Goal: Task Accomplishment & Management: Manage account settings

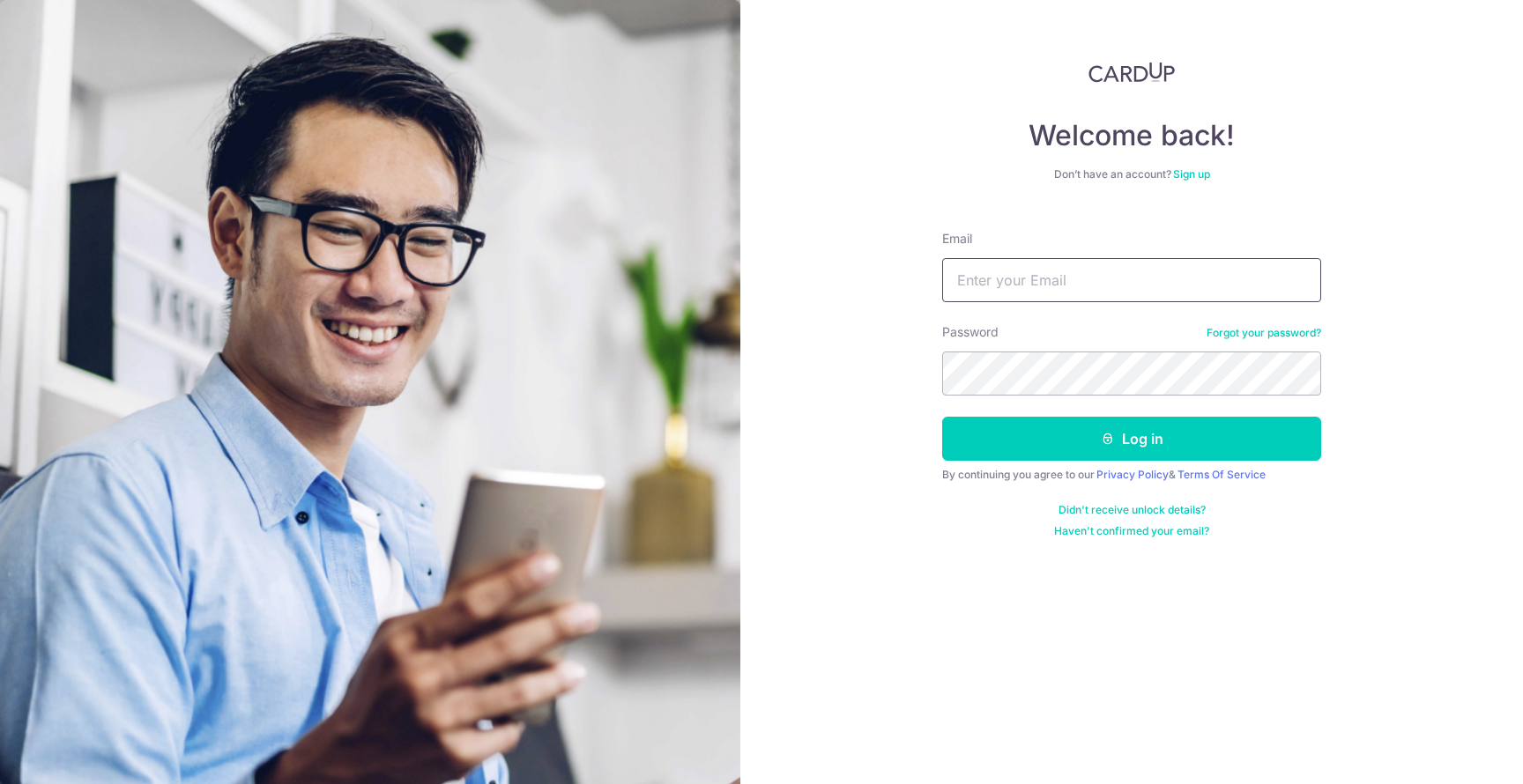
type input "[PERSON_NAME][EMAIL_ADDRESS][DOMAIN_NAME]"
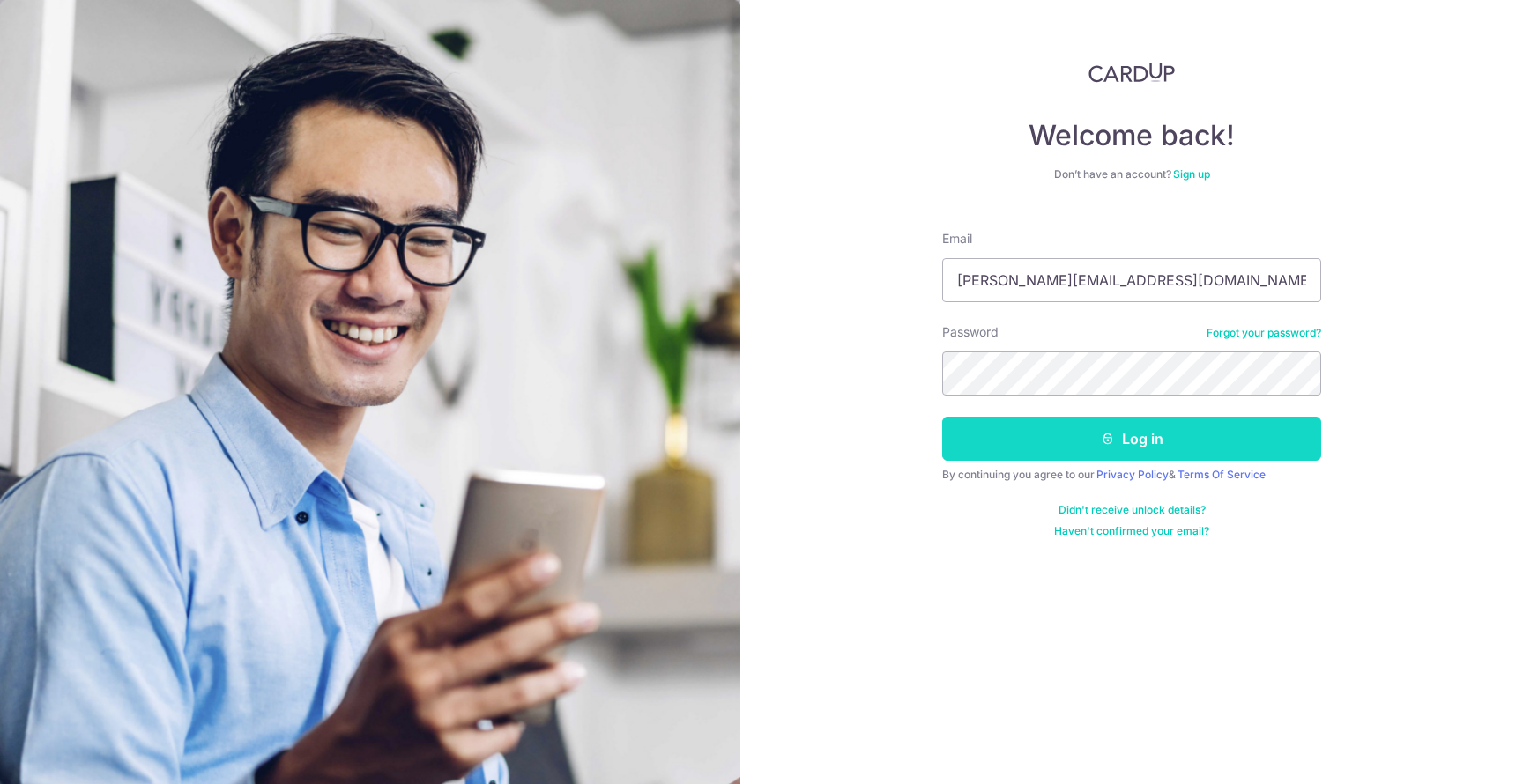
click at [1138, 434] on button "Log in" at bounding box center [1132, 439] width 379 height 44
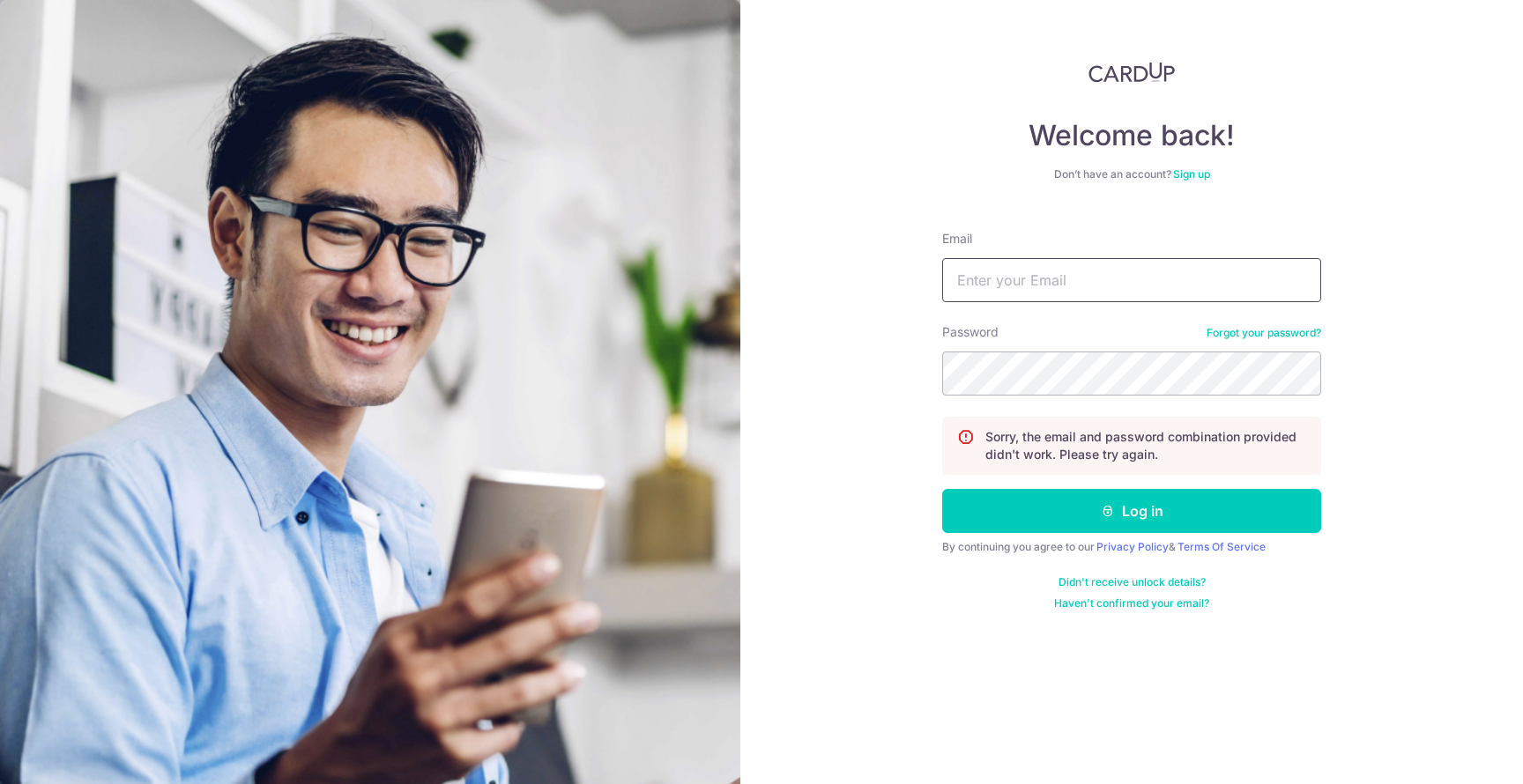
click at [1246, 286] on input "Email" at bounding box center [1132, 280] width 379 height 44
click at [1102, 281] on input "Email" at bounding box center [1132, 280] width 379 height 44
type input "[PERSON_NAME][EMAIL_ADDRESS][DOMAIN_NAME]"
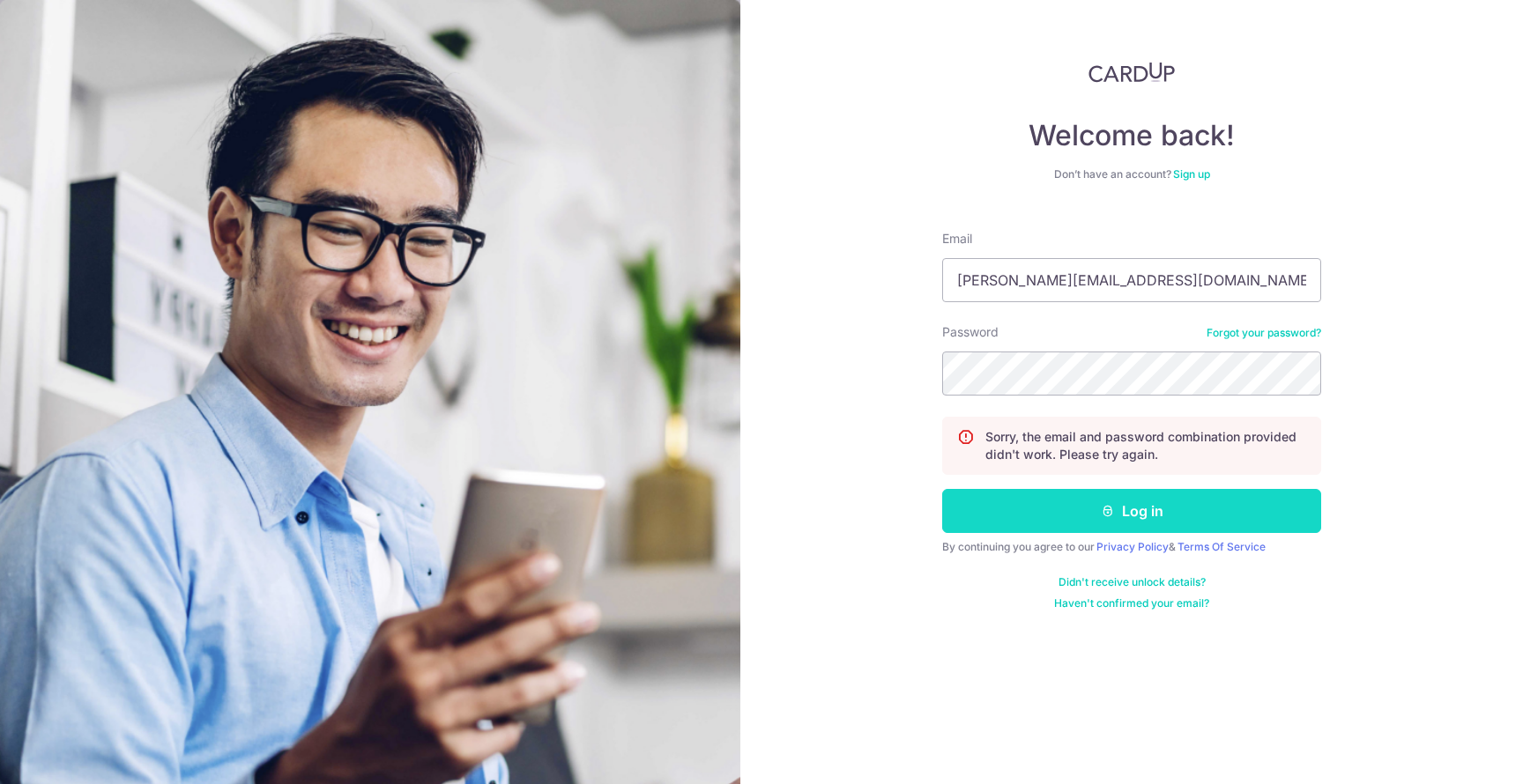
click at [1177, 512] on button "Log in" at bounding box center [1132, 512] width 379 height 44
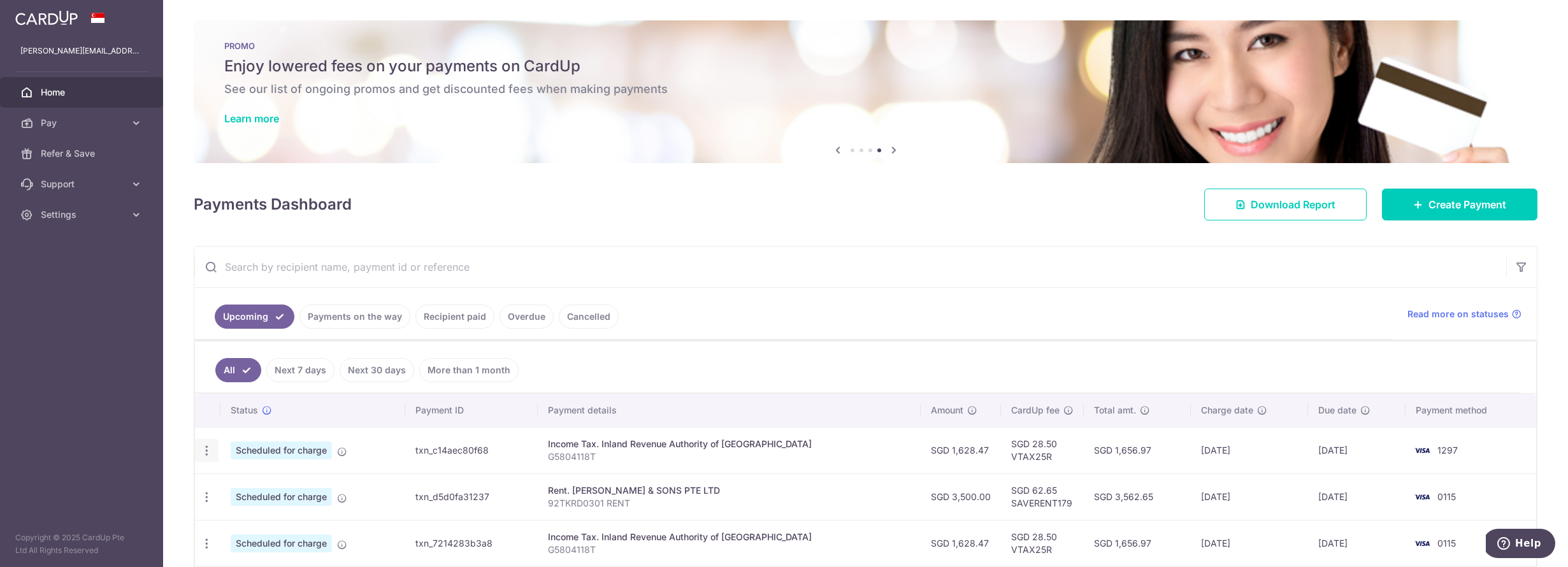
click at [210, 451] on icon "button" at bounding box center [207, 451] width 14 height 14
click at [270, 488] on span "Update payment" at bounding box center [275, 486] width 87 height 15
radio input "true"
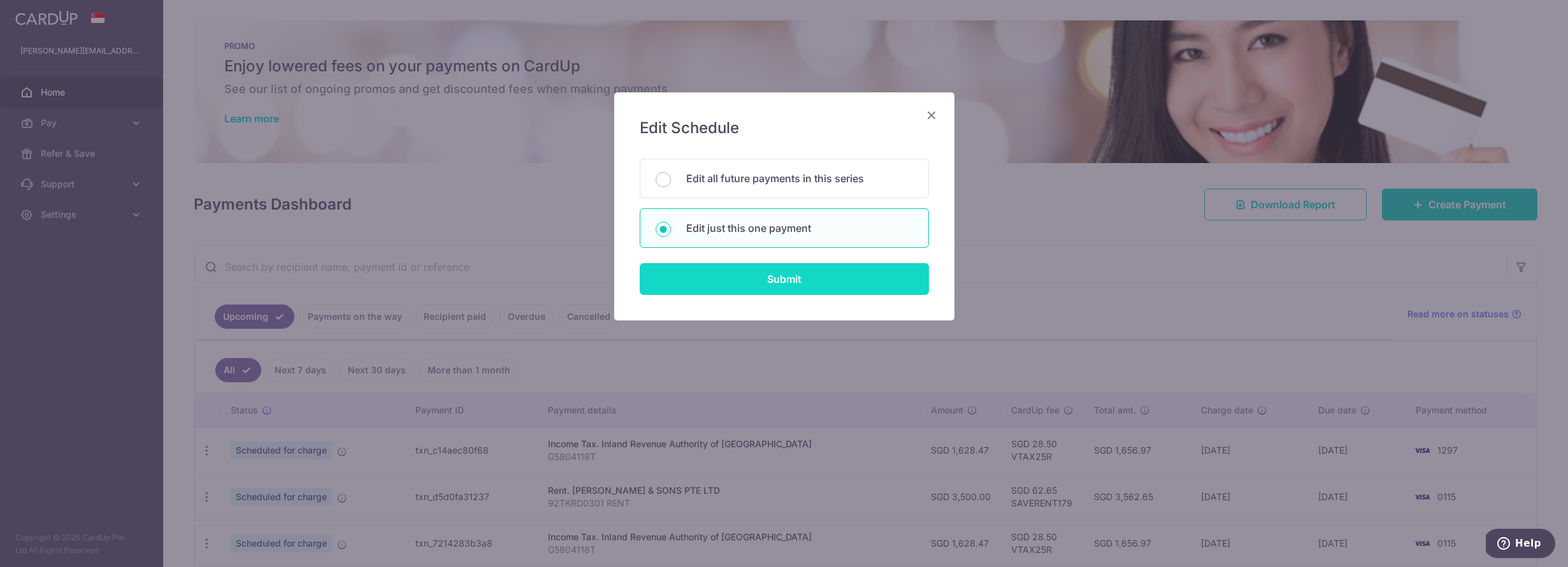
click at [748, 283] on input "Submit" at bounding box center [784, 279] width 290 height 32
radio input "true"
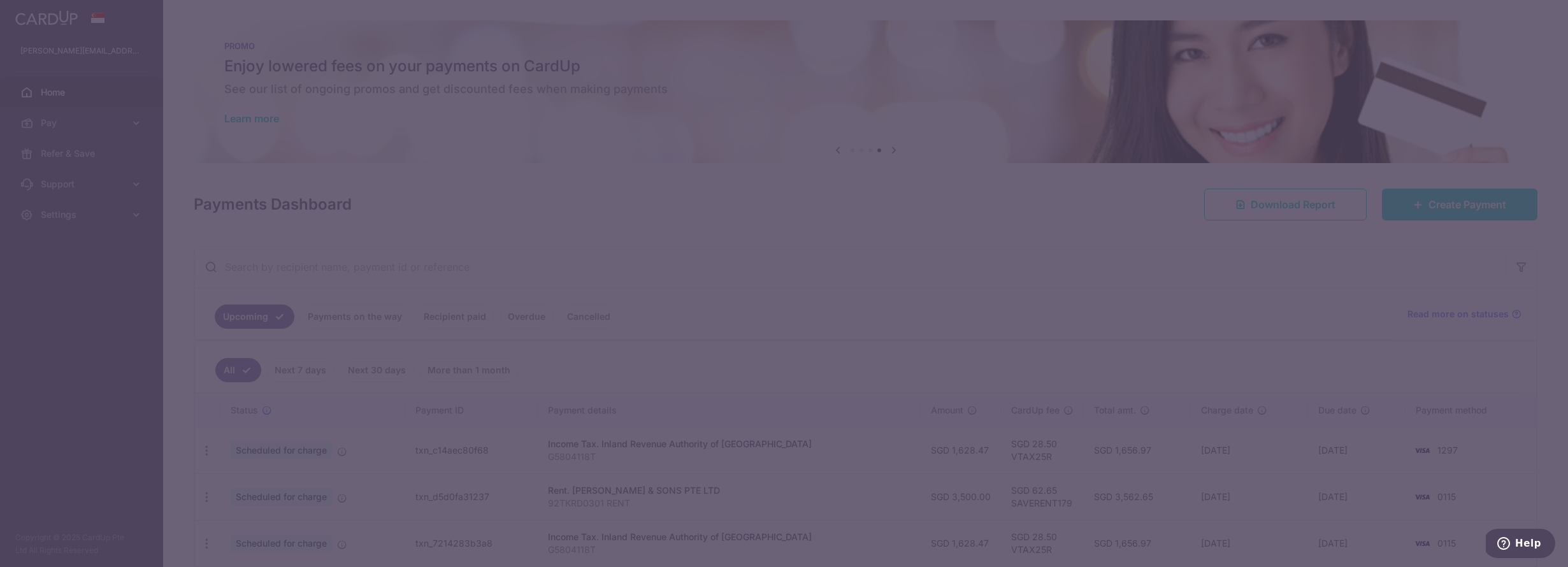
type input "1,628.47"
type input "19/09/2025"
type input "G5804118T"
type input "VTAX25R"
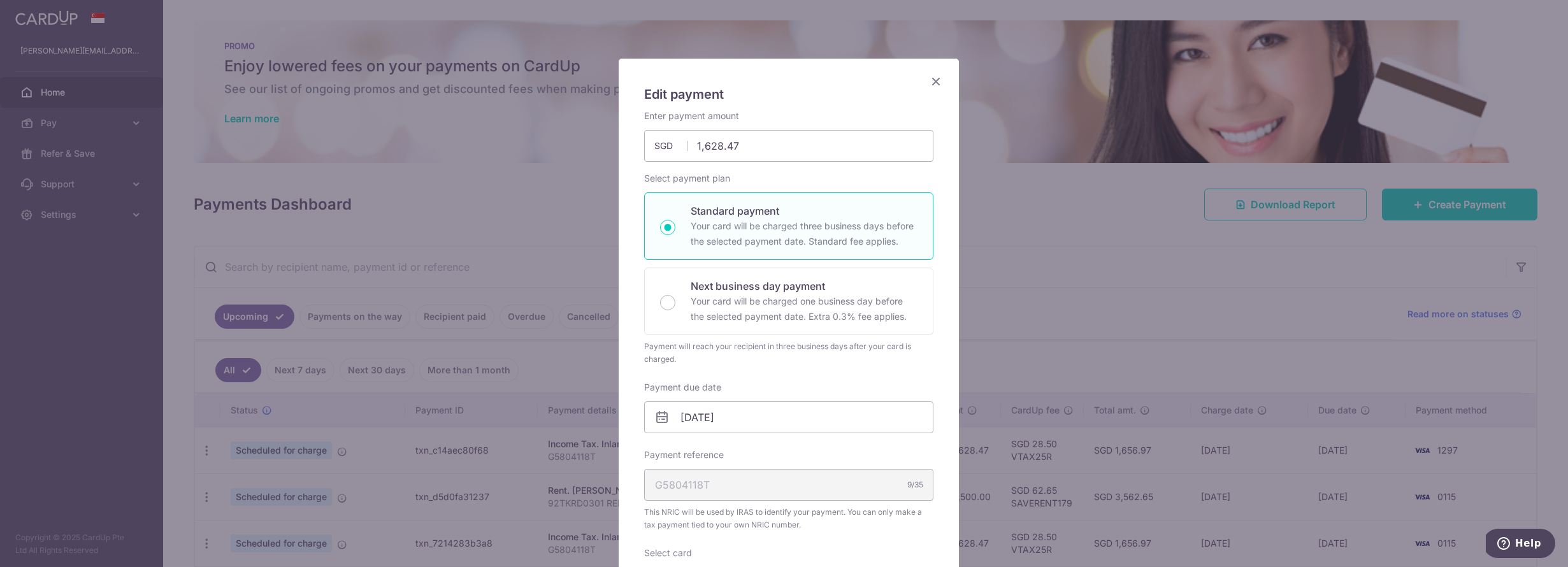
scroll to position [466, 0]
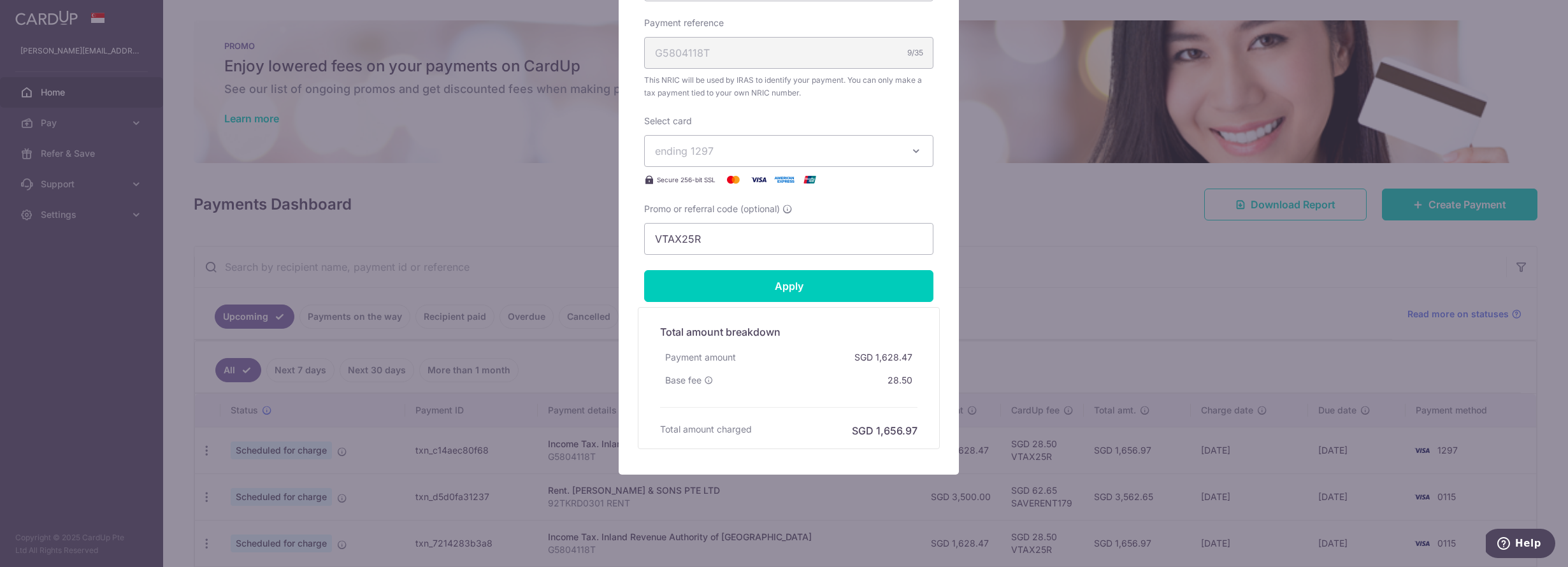
click at [703, 147] on span "ending 1297" at bounding box center [684, 151] width 59 height 13
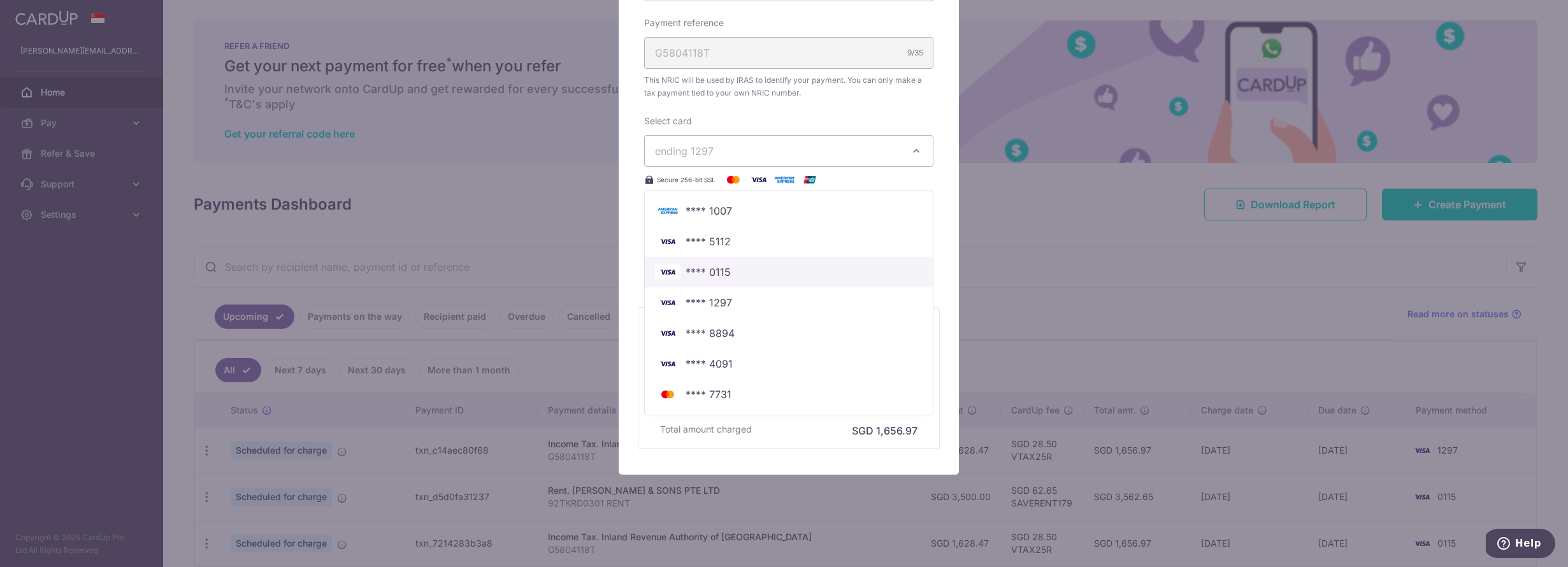
click at [698, 274] on span "**** 0115" at bounding box center [708, 272] width 45 height 15
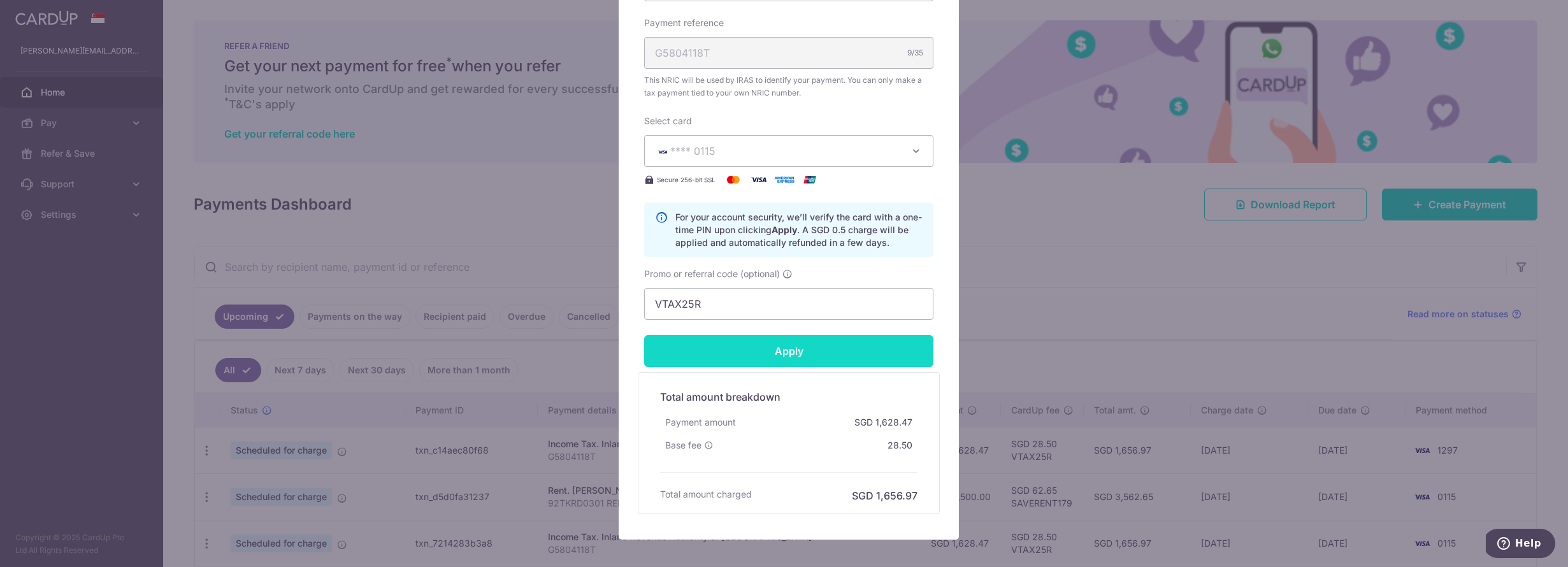
click at [772, 355] on input "Apply" at bounding box center [789, 351] width 290 height 32
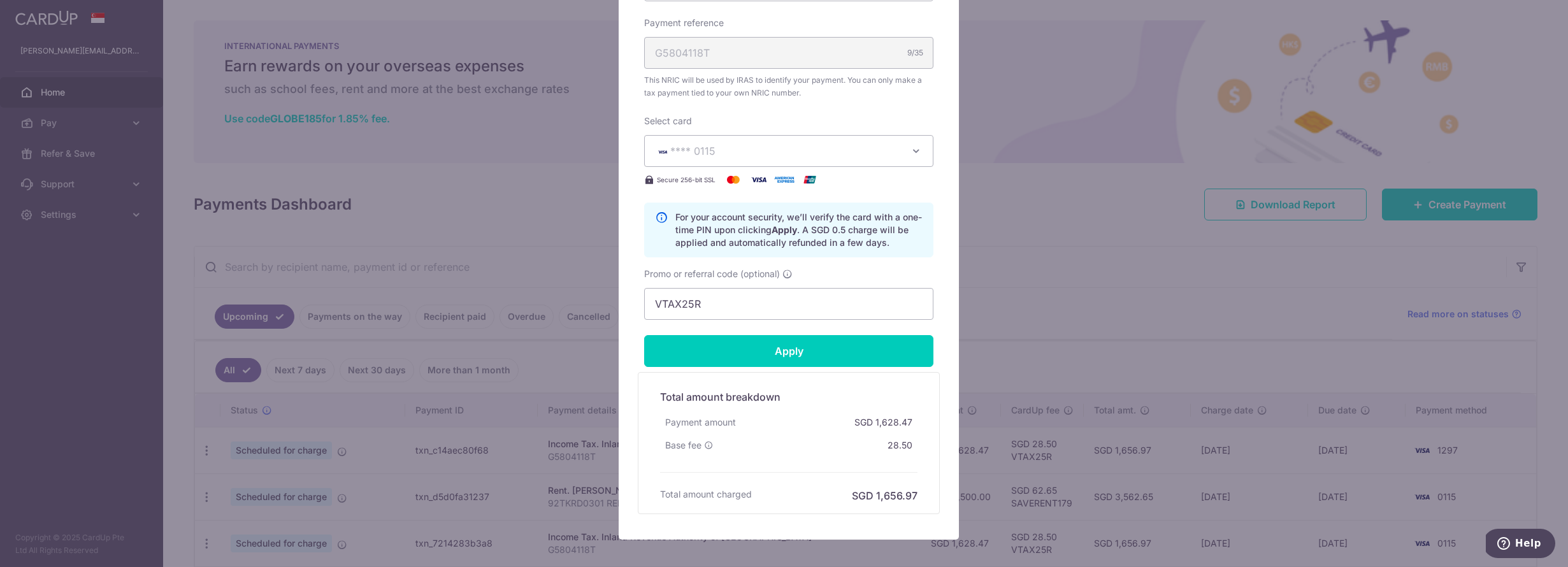
type input "Successfully Applied"
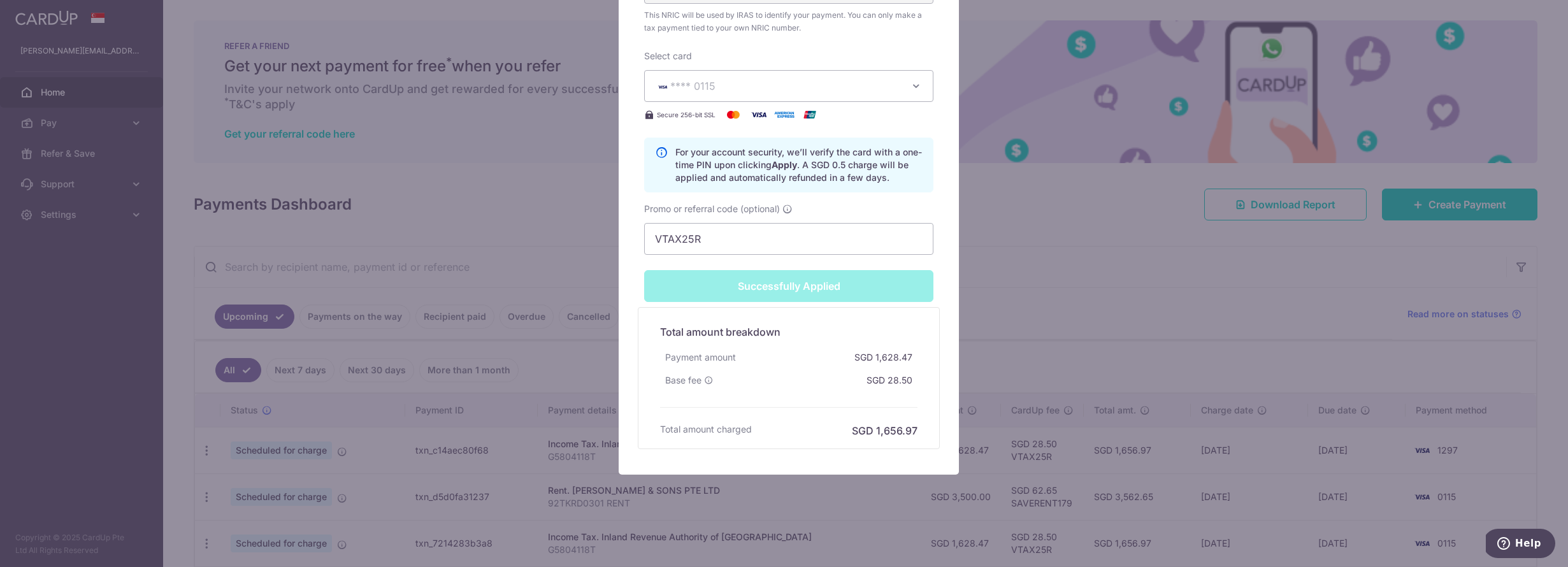
scroll to position [0, 0]
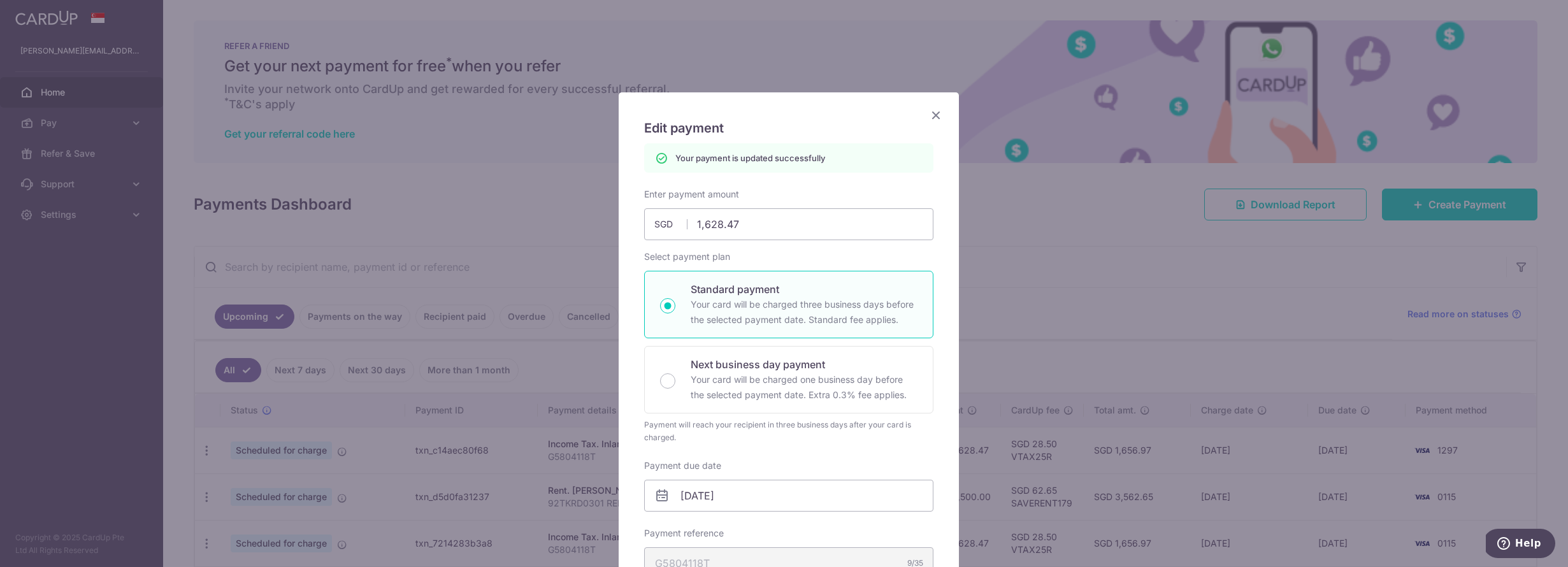
click at [933, 116] on icon "Close" at bounding box center [936, 115] width 15 height 16
